Goal: Task Accomplishment & Management: Manage account settings

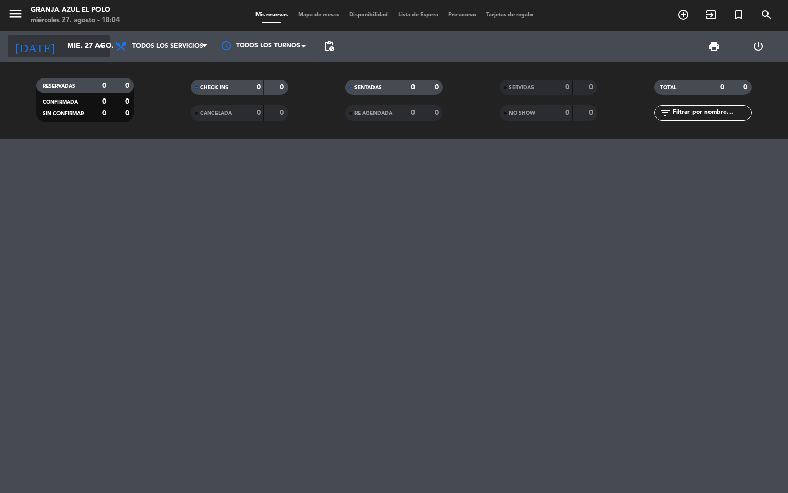
click at [98, 44] on icon "arrow_drop_down" at bounding box center [101, 46] width 12 height 12
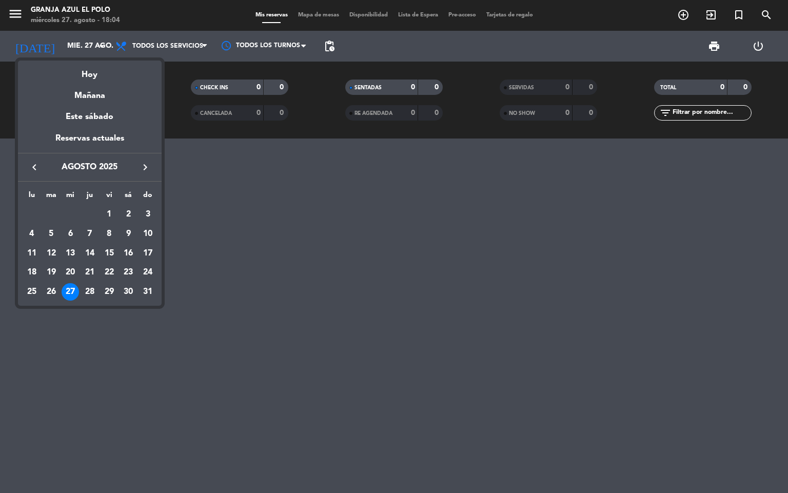
click at [217, 201] on div at bounding box center [394, 246] width 788 height 493
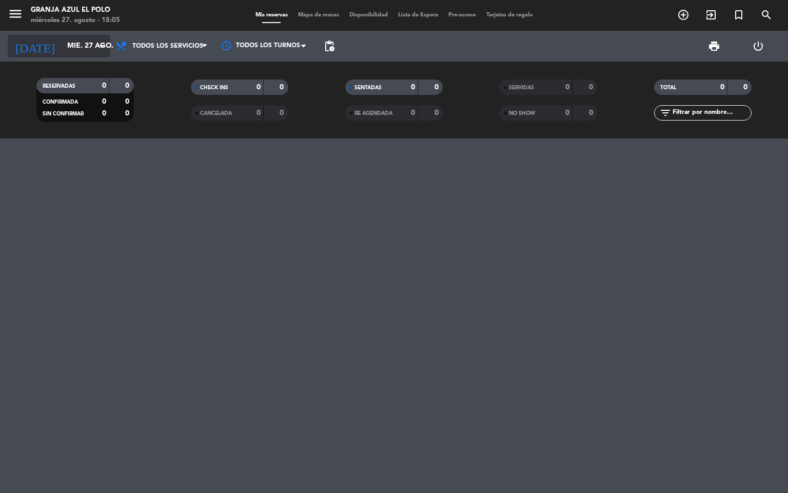
click at [97, 41] on icon "arrow_drop_down" at bounding box center [101, 46] width 12 height 12
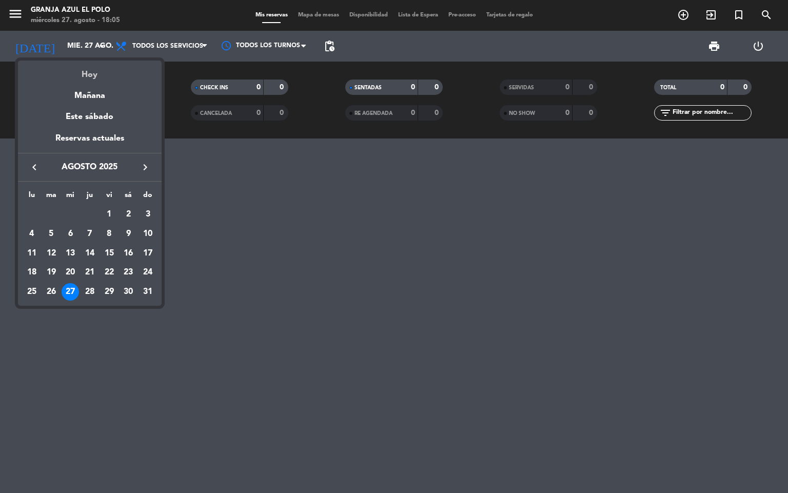
click at [97, 71] on div "Hoy" at bounding box center [90, 71] width 144 height 21
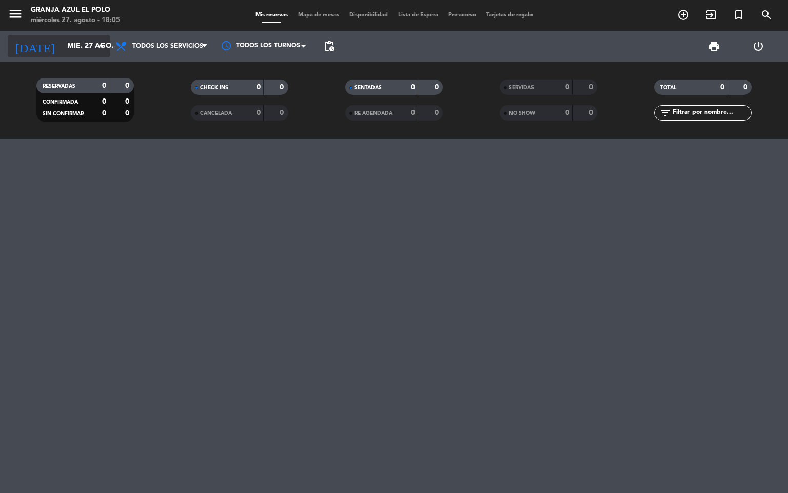
click at [102, 53] on input "mié. 27 ago." at bounding box center [110, 46] width 97 height 18
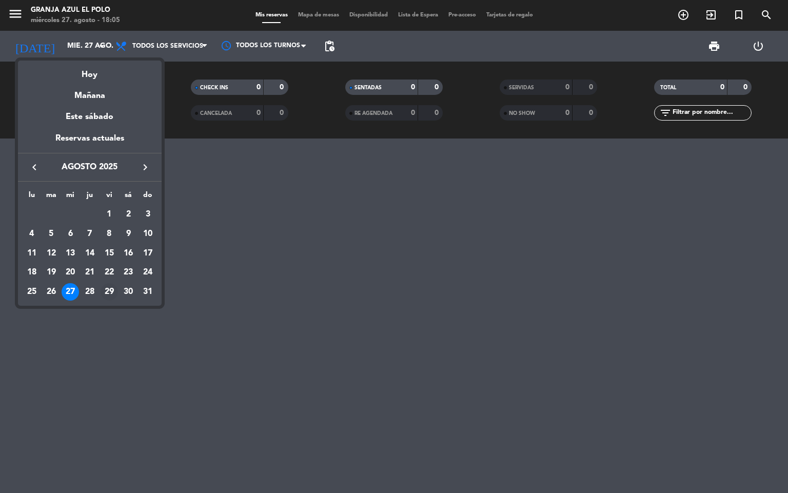
click at [110, 288] on div "29" at bounding box center [109, 291] width 17 height 17
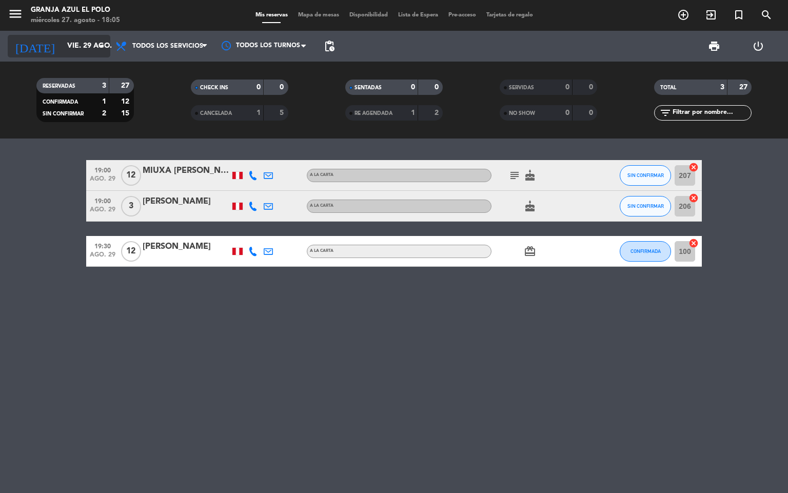
click at [107, 50] on icon "arrow_drop_down" at bounding box center [101, 46] width 12 height 12
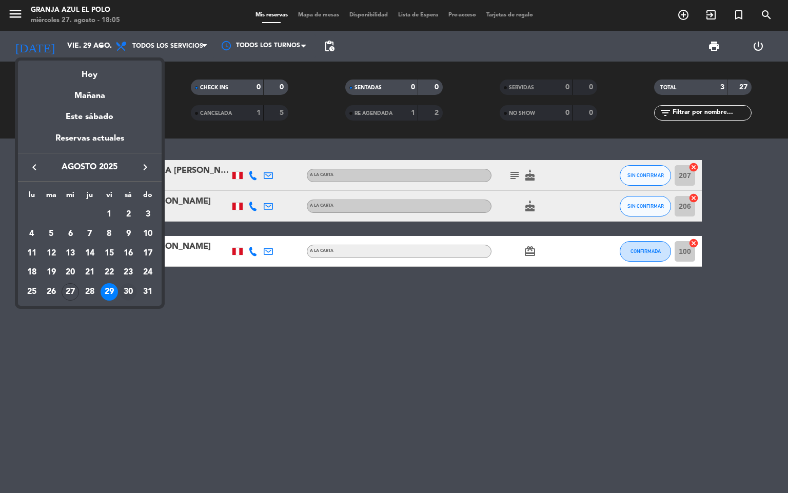
click at [128, 287] on div "30" at bounding box center [128, 291] width 17 height 17
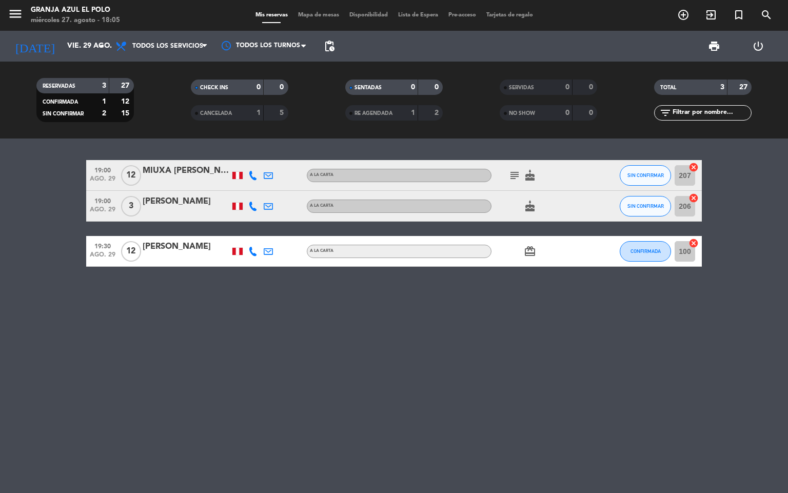
type input "sáb. 30 ago."
